Goal: Task Accomplishment & Management: Use online tool/utility

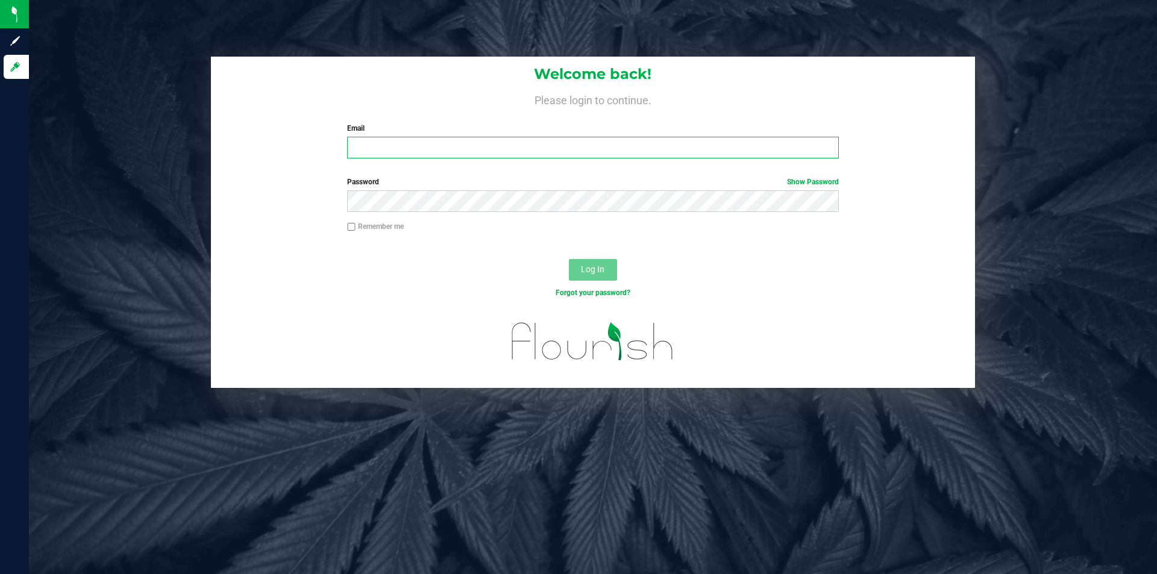
click at [397, 151] on input "Email" at bounding box center [592, 148] width 491 height 22
type input "[EMAIL_ADDRESS][DOMAIN_NAME]"
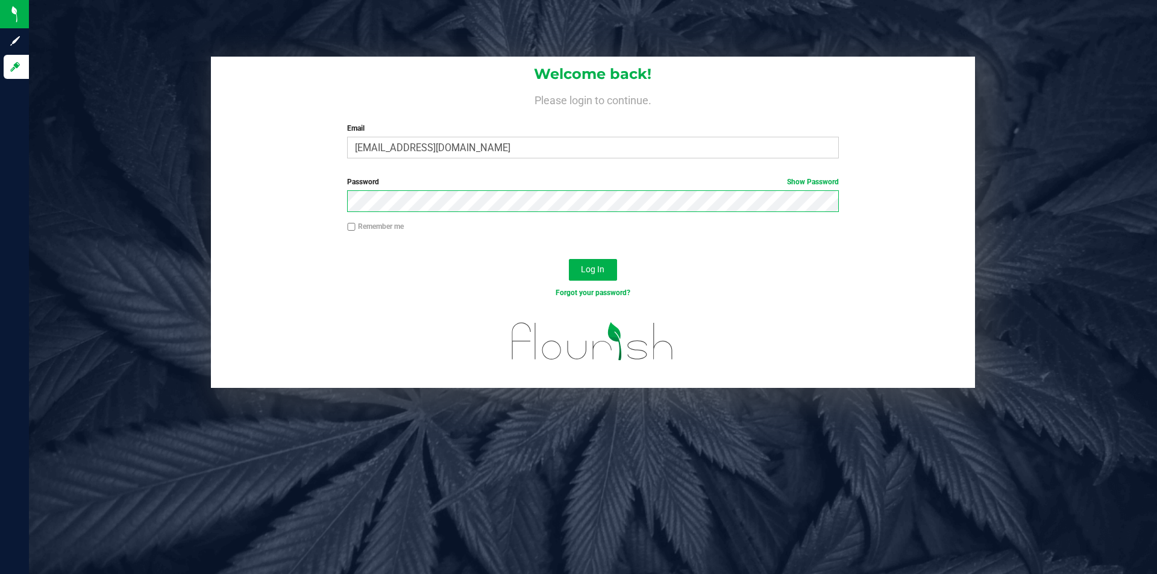
click at [569, 259] on button "Log In" at bounding box center [593, 270] width 48 height 22
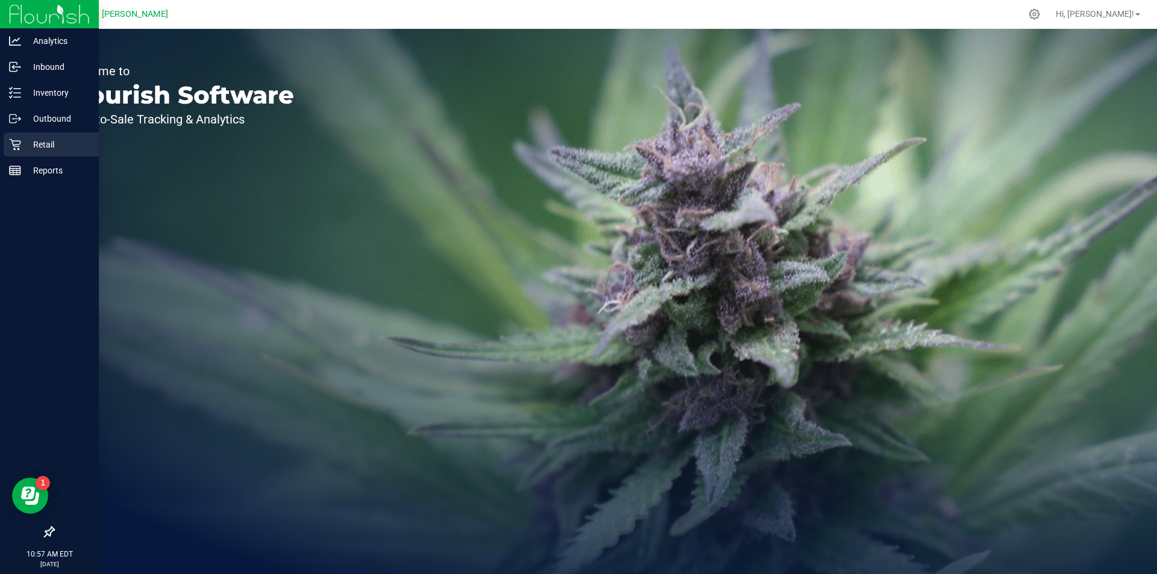
click at [22, 157] on link "Retail" at bounding box center [49, 146] width 99 height 26
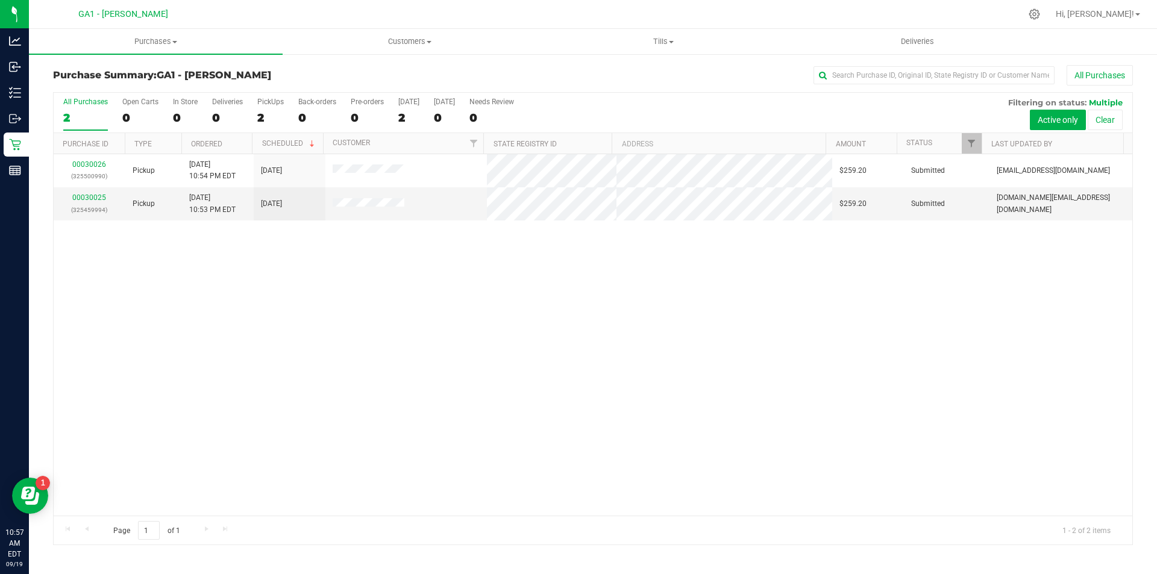
click at [474, 72] on div "All Purchases" at bounding box center [773, 75] width 720 height 20
click at [494, 380] on div "00030026 (325500990) Pickup [DATE] 10:54 PM EDT 9/19/2025 $259.20 Submitted [EM…" at bounding box center [593, 335] width 1079 height 362
click at [672, 45] on span "Tills" at bounding box center [663, 41] width 253 height 11
click at [592, 73] on span "Manage tills" at bounding box center [576, 73] width 81 height 10
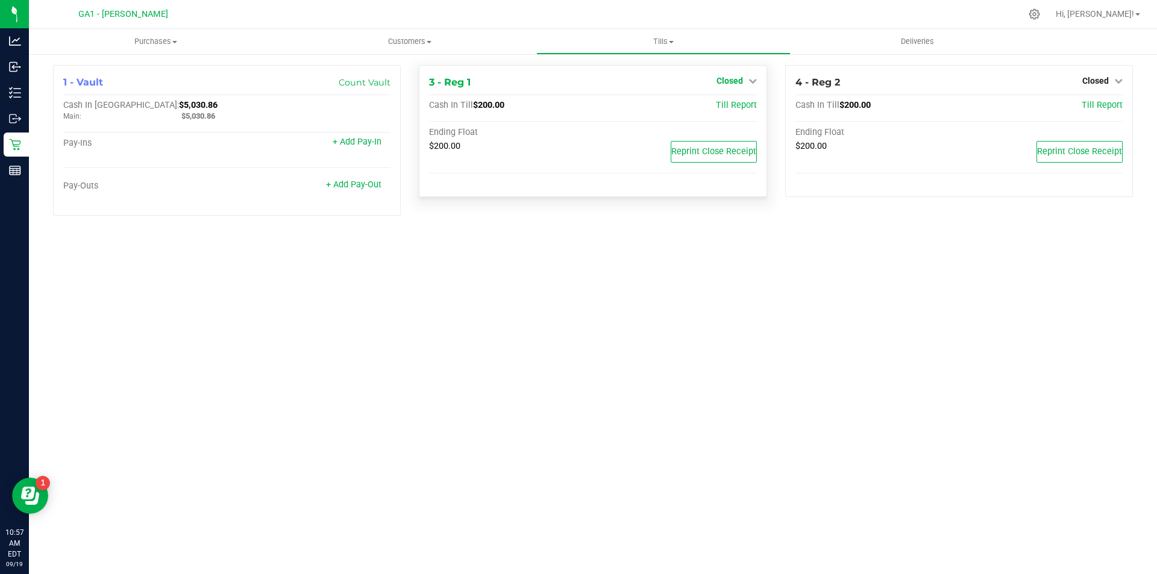
click at [747, 86] on link "Closed" at bounding box center [737, 81] width 40 height 10
click at [734, 105] on link "Open Till" at bounding box center [730, 106] width 32 height 10
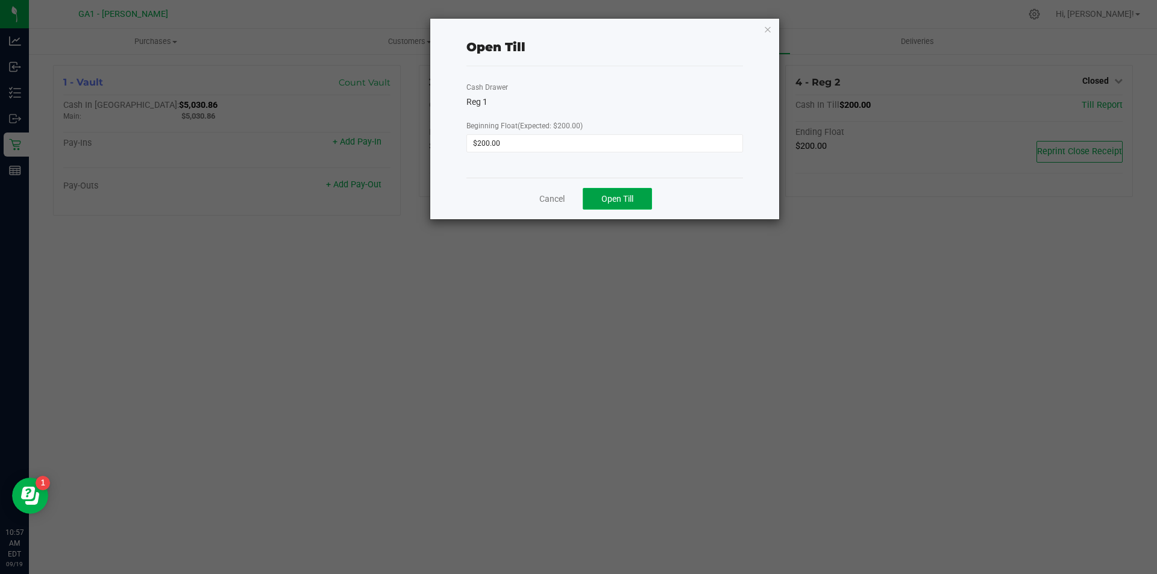
click at [621, 195] on span "Open Till" at bounding box center [618, 199] width 32 height 10
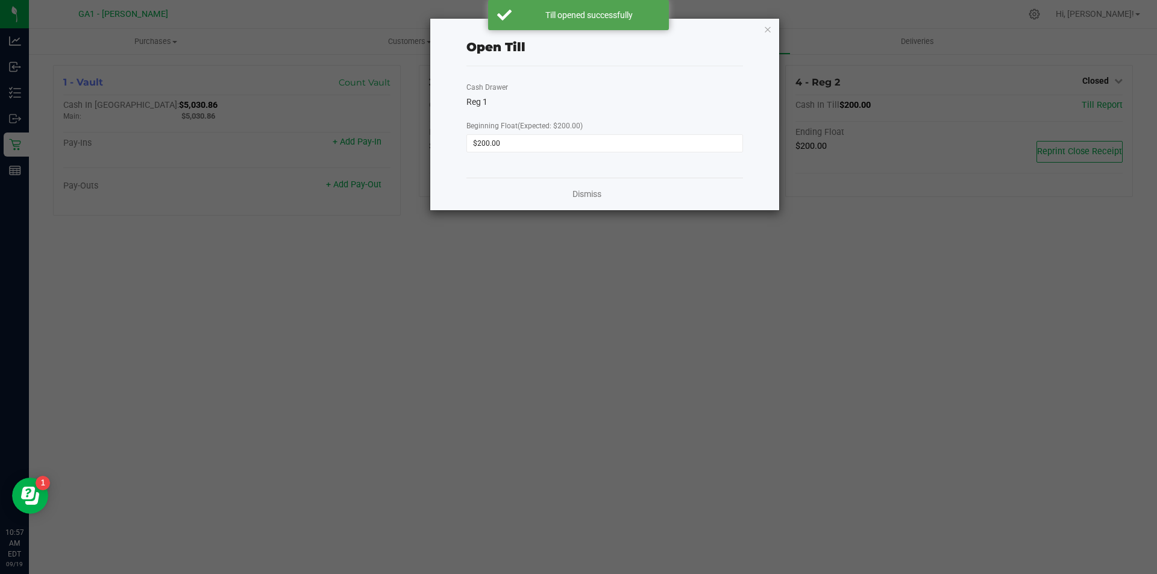
drag, startPoint x: 753, startPoint y: 325, endPoint x: 767, endPoint y: 300, distance: 28.0
click at [762, 315] on ngb-modal-window "Open Till Cash Drawer Reg 1 Beginning Float (Expected: $200.00) $200.00 Dismiss" at bounding box center [583, 287] width 1166 height 574
click at [767, 28] on icon "button" at bounding box center [768, 29] width 8 height 14
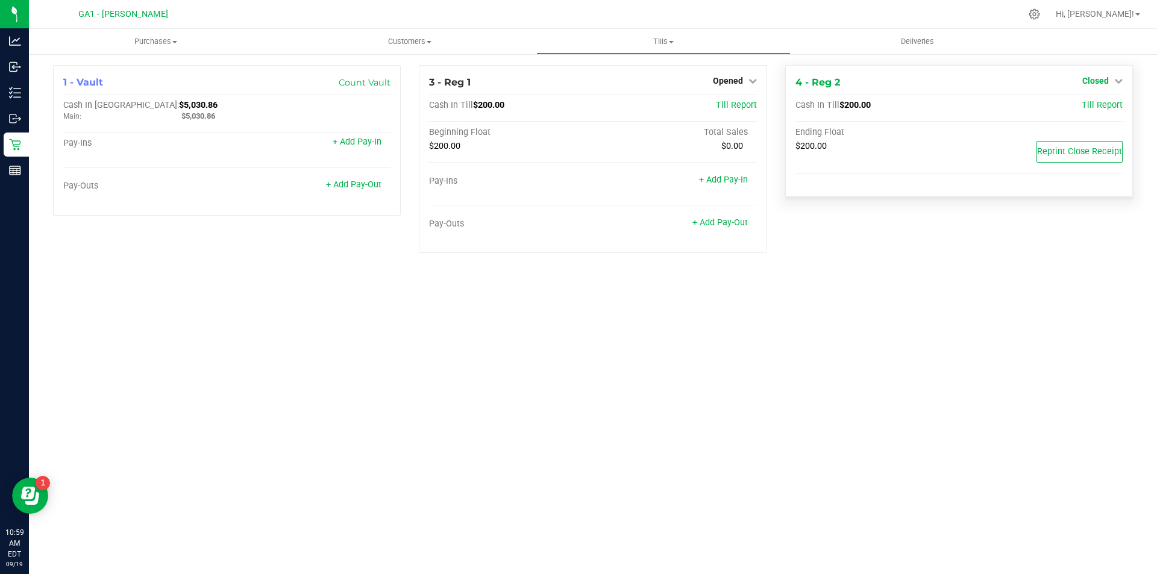
click at [1115, 85] on icon at bounding box center [1119, 81] width 8 height 8
click at [1092, 104] on link "Open Till" at bounding box center [1096, 106] width 32 height 10
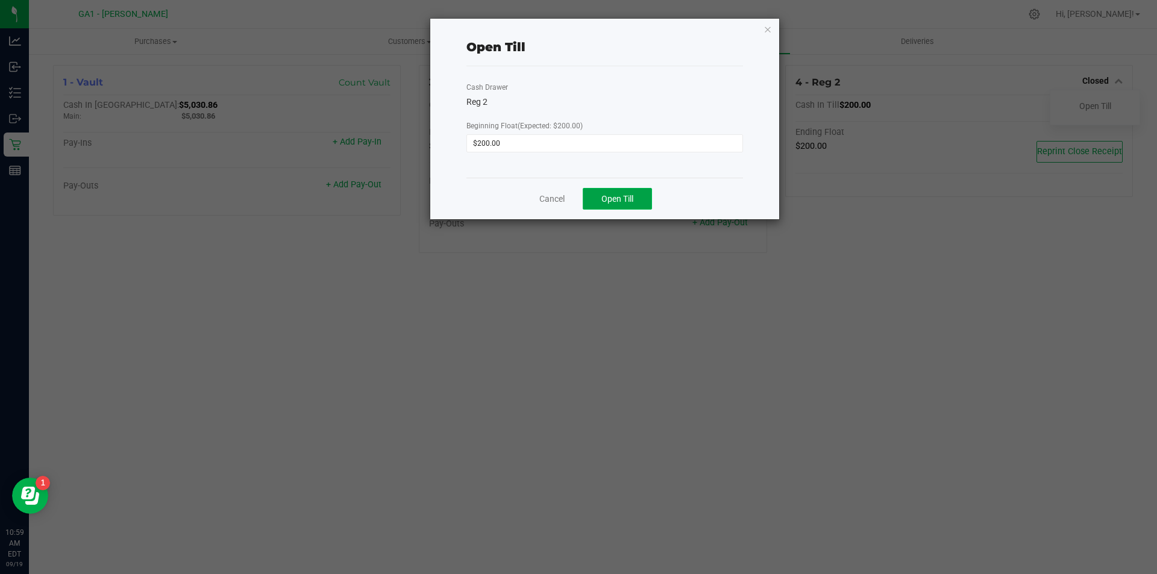
click at [626, 207] on button "Open Till" at bounding box center [617, 199] width 69 height 22
